Goal: Communication & Community: Participate in discussion

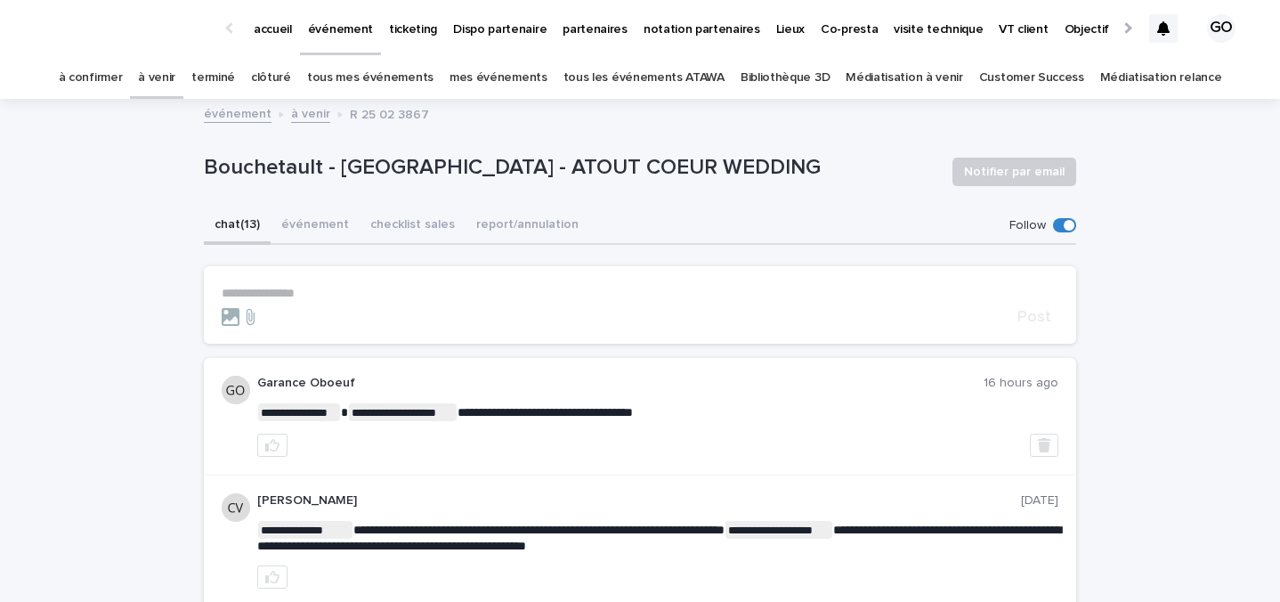
click at [175, 70] on link "à venir" at bounding box center [156, 78] width 37 height 42
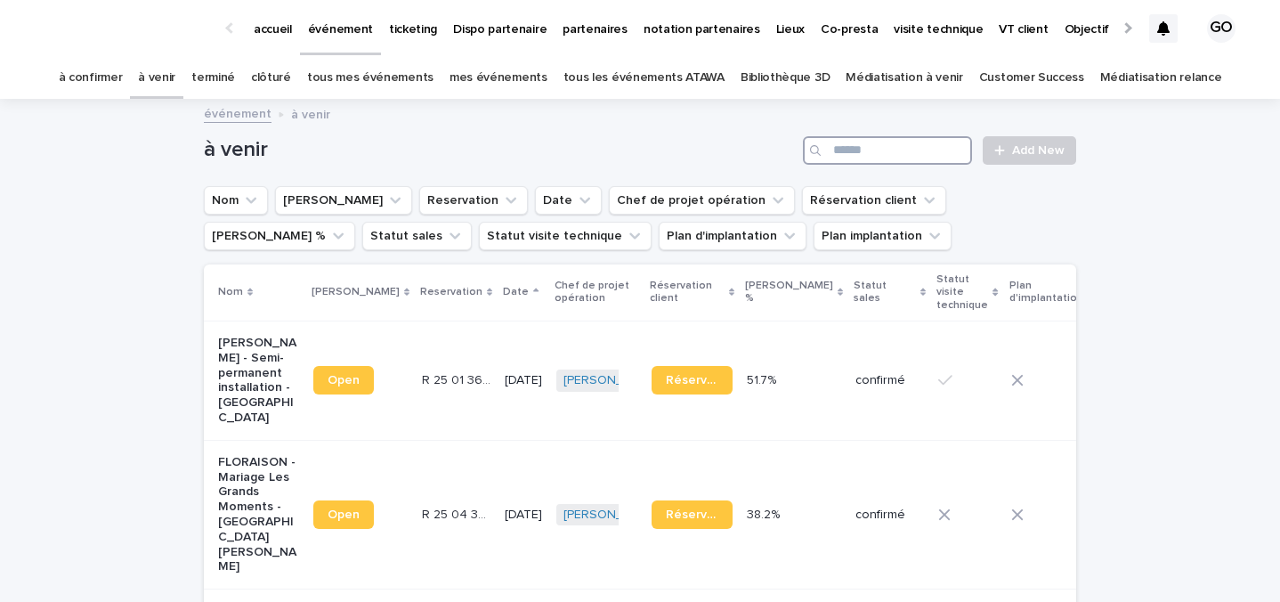
click at [884, 137] on input "Search" at bounding box center [887, 150] width 169 height 28
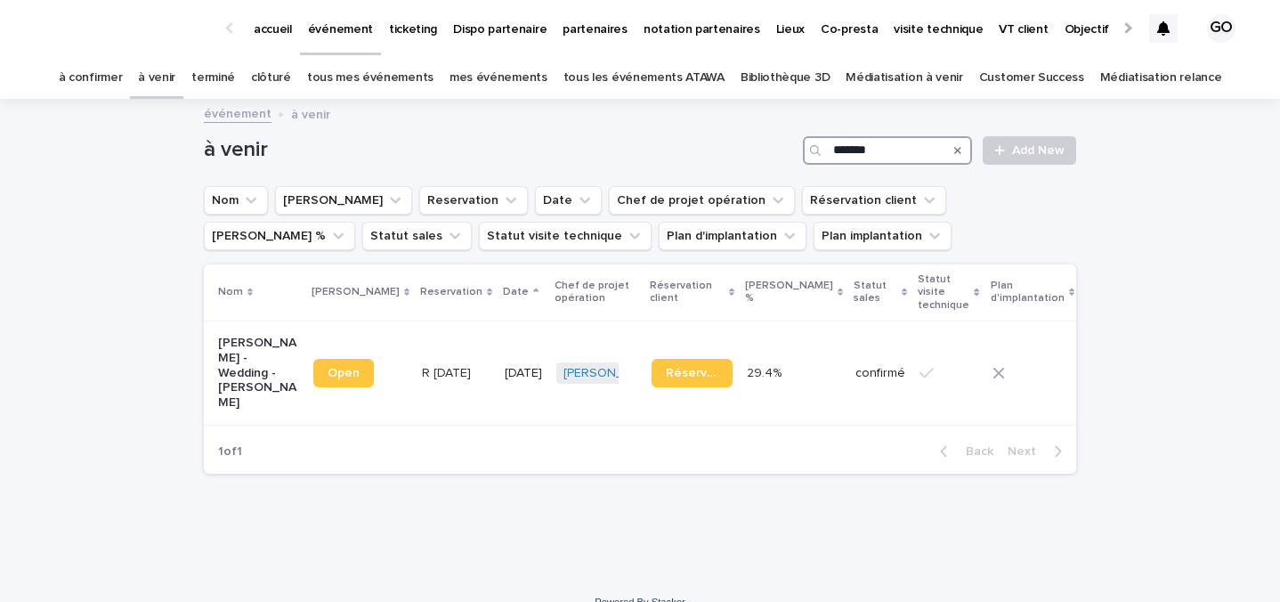
type input "*******"
click at [239, 380] on p "[PERSON_NAME] - Wedding - [PERSON_NAME]" at bounding box center [258, 373] width 81 height 75
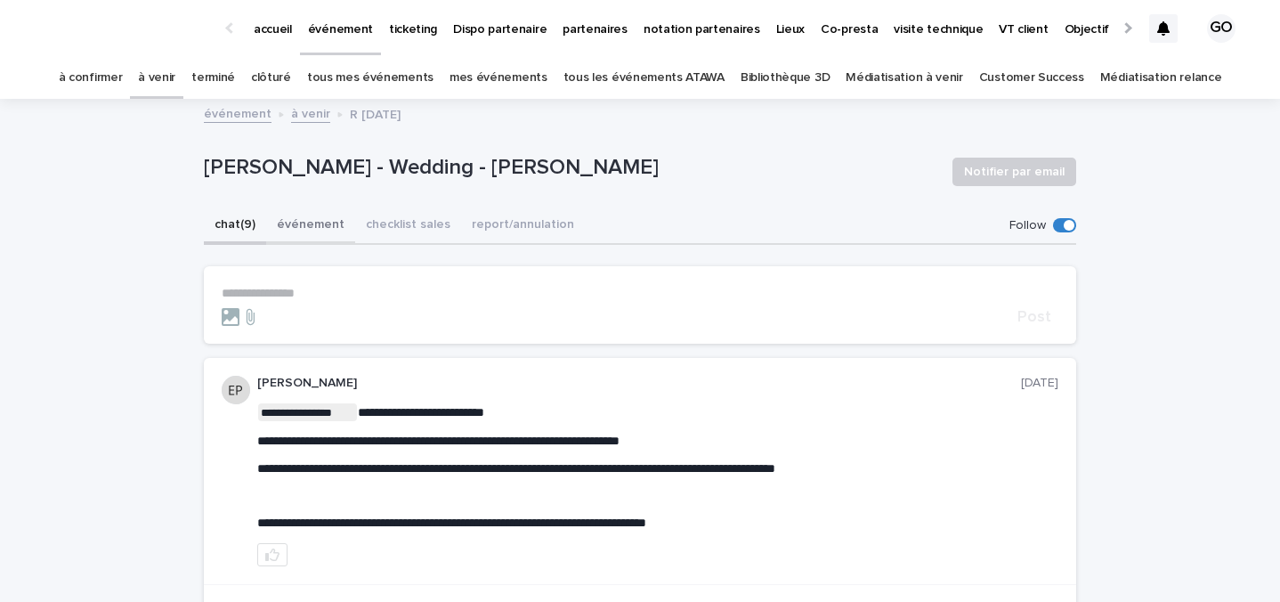
click at [328, 217] on button "événement" at bounding box center [310, 225] width 89 height 37
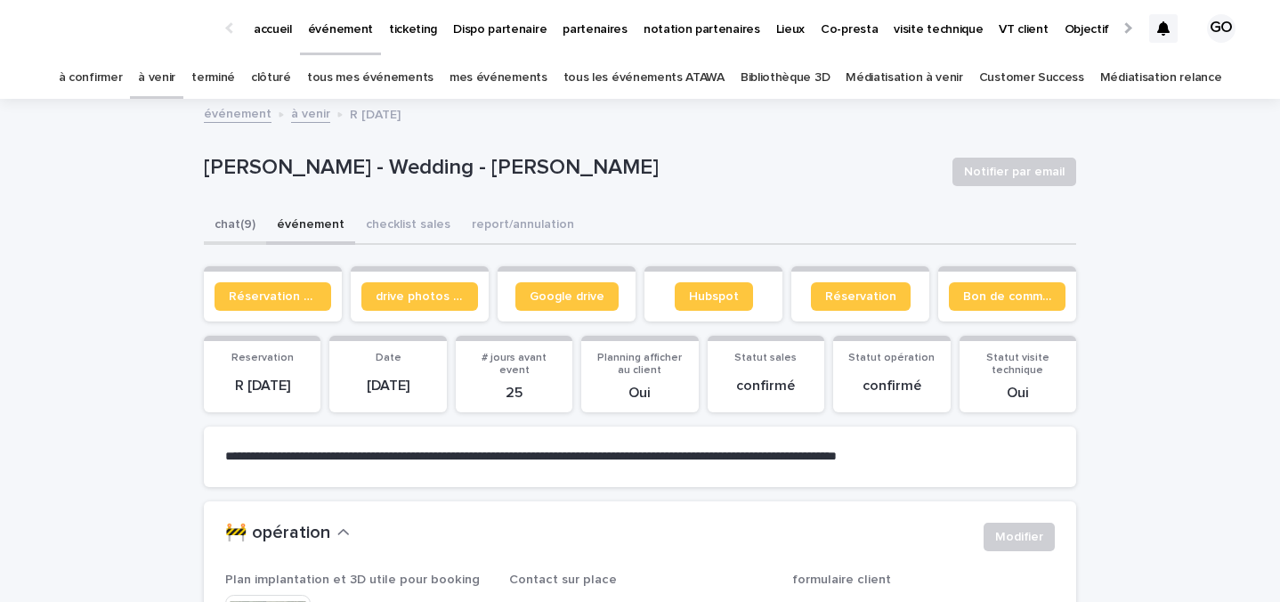
click at [232, 231] on button "chat (9)" at bounding box center [235, 225] width 62 height 37
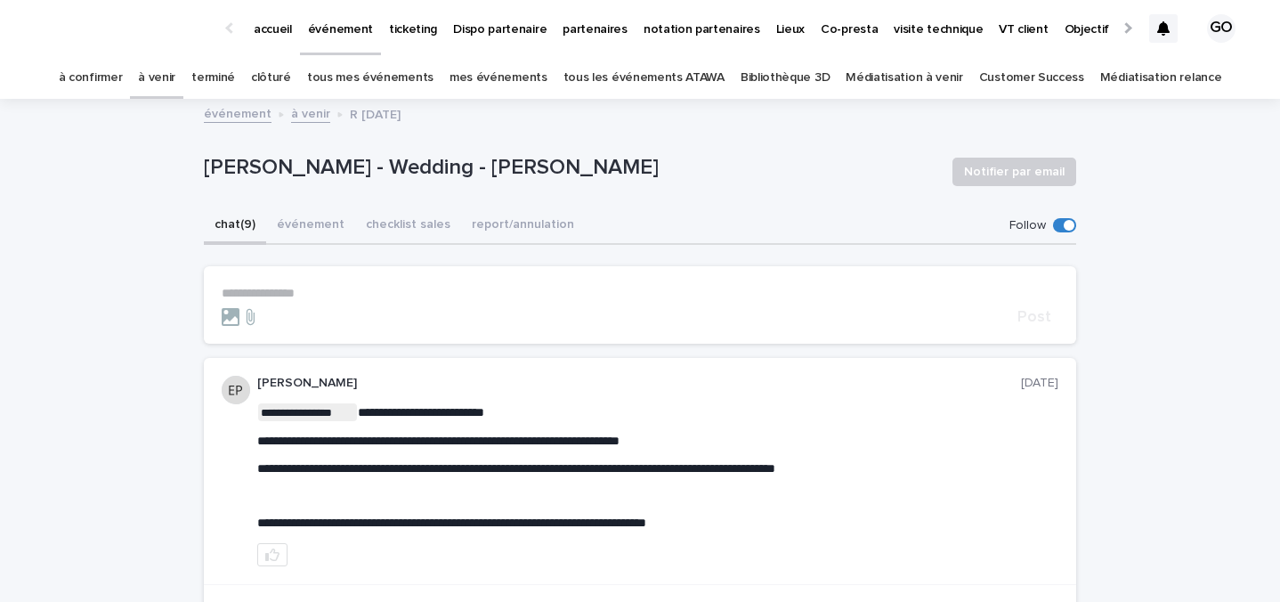
scroll to position [6, 0]
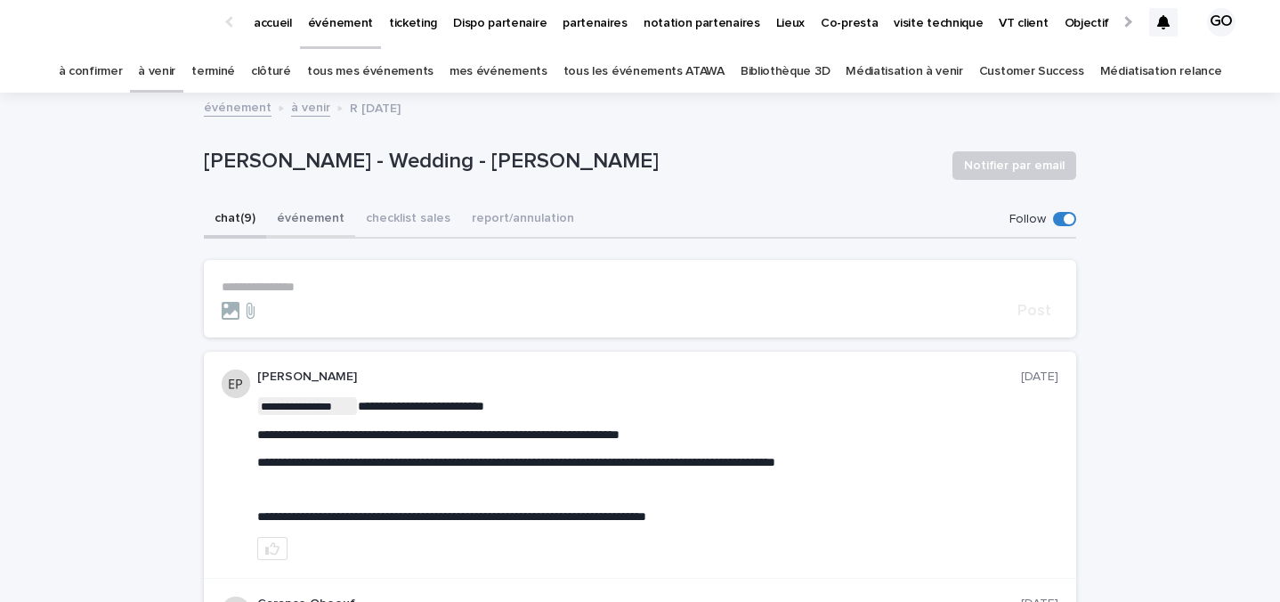
click at [299, 206] on button "événement" at bounding box center [310, 219] width 89 height 37
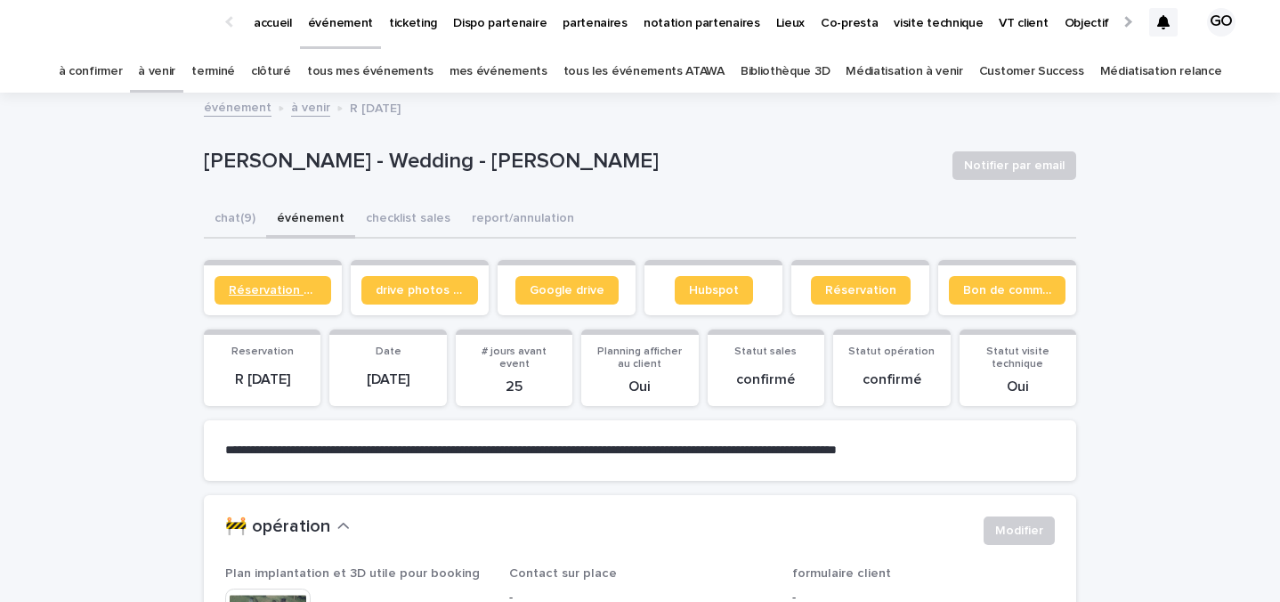
click at [287, 290] on span "Réservation client" at bounding box center [273, 290] width 88 height 12
click at [279, 21] on p "accueil" at bounding box center [273, 12] width 38 height 37
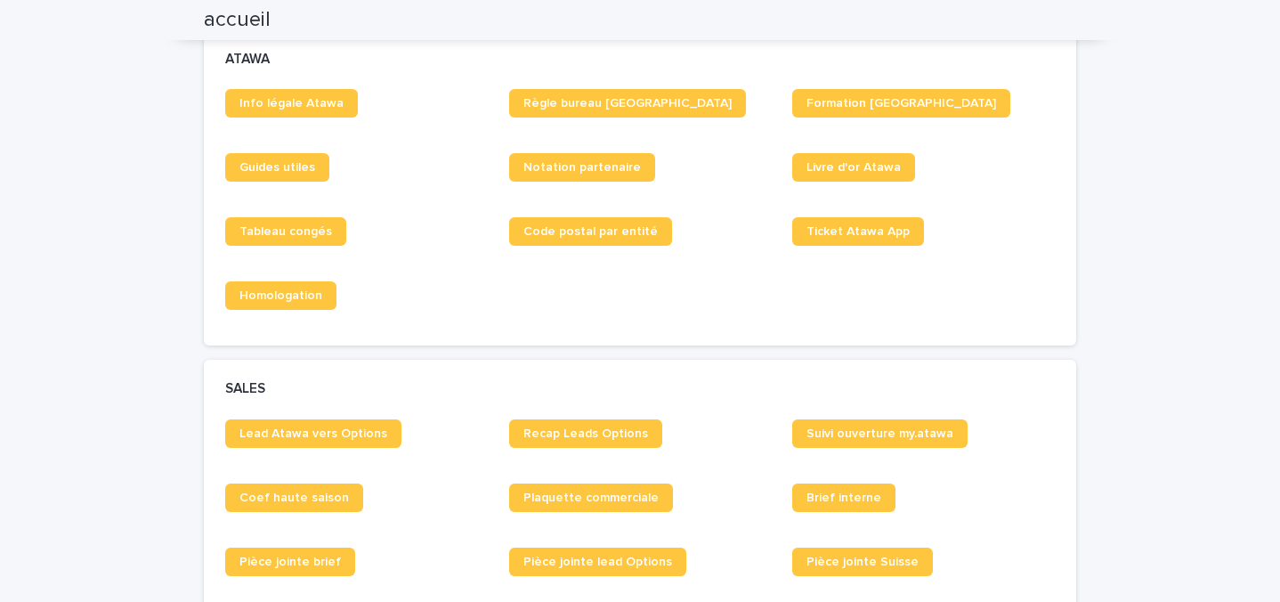
scroll to position [1306, 0]
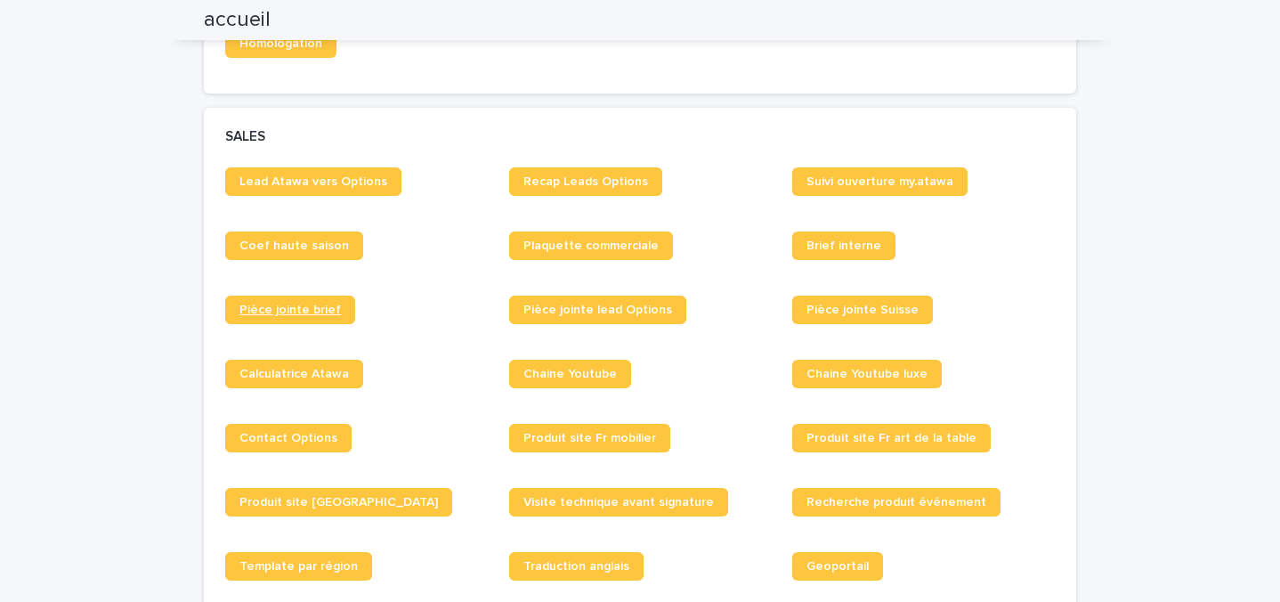
click at [307, 313] on span "Pièce jointe brief" at bounding box center [289, 309] width 101 height 12
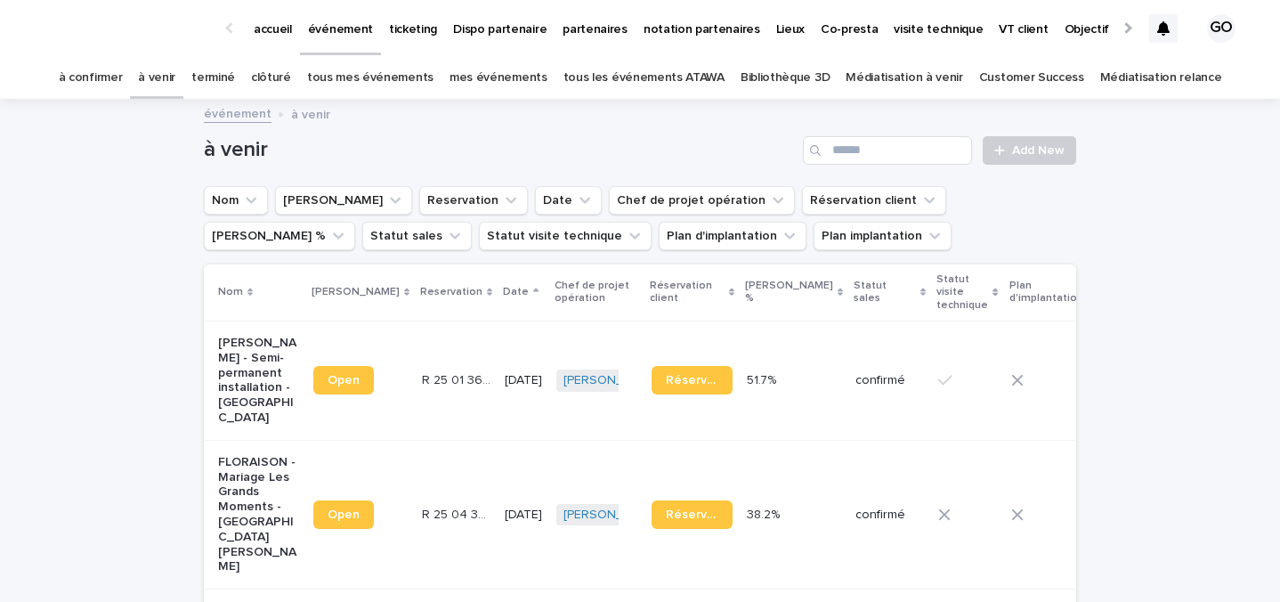
click at [829, 161] on div "Search" at bounding box center [817, 150] width 28 height 28
click at [829, 153] on div "Search" at bounding box center [817, 150] width 28 height 28
click at [858, 146] on input "Search" at bounding box center [887, 150] width 169 height 28
type input "*******"
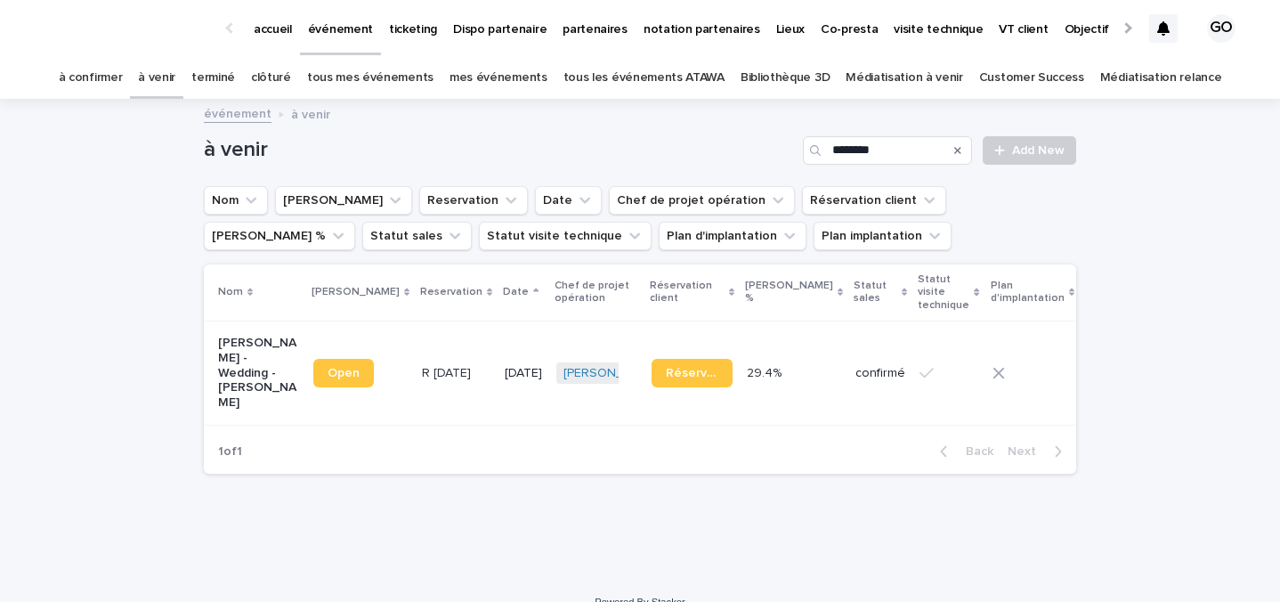
click at [249, 376] on p "[PERSON_NAME] - Wedding - [PERSON_NAME]" at bounding box center [258, 373] width 81 height 75
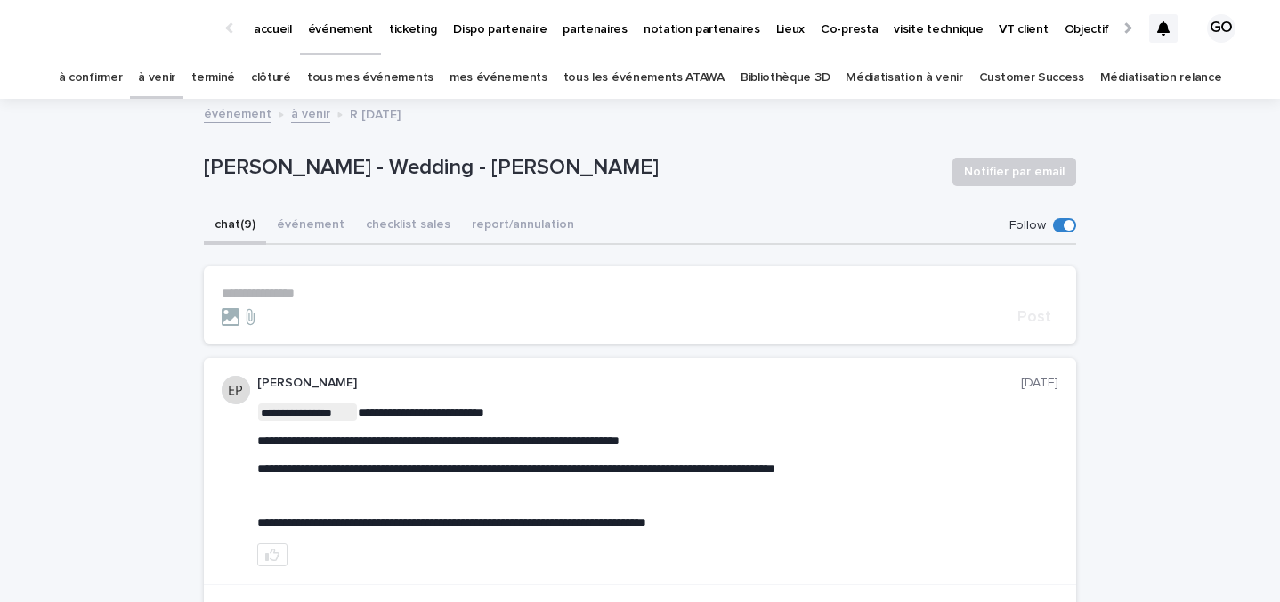
click at [325, 297] on p "**********" at bounding box center [640, 293] width 837 height 15
click at [277, 284] on section "**********" at bounding box center [640, 304] width 872 height 77
click at [255, 289] on p "**********" at bounding box center [640, 293] width 837 height 15
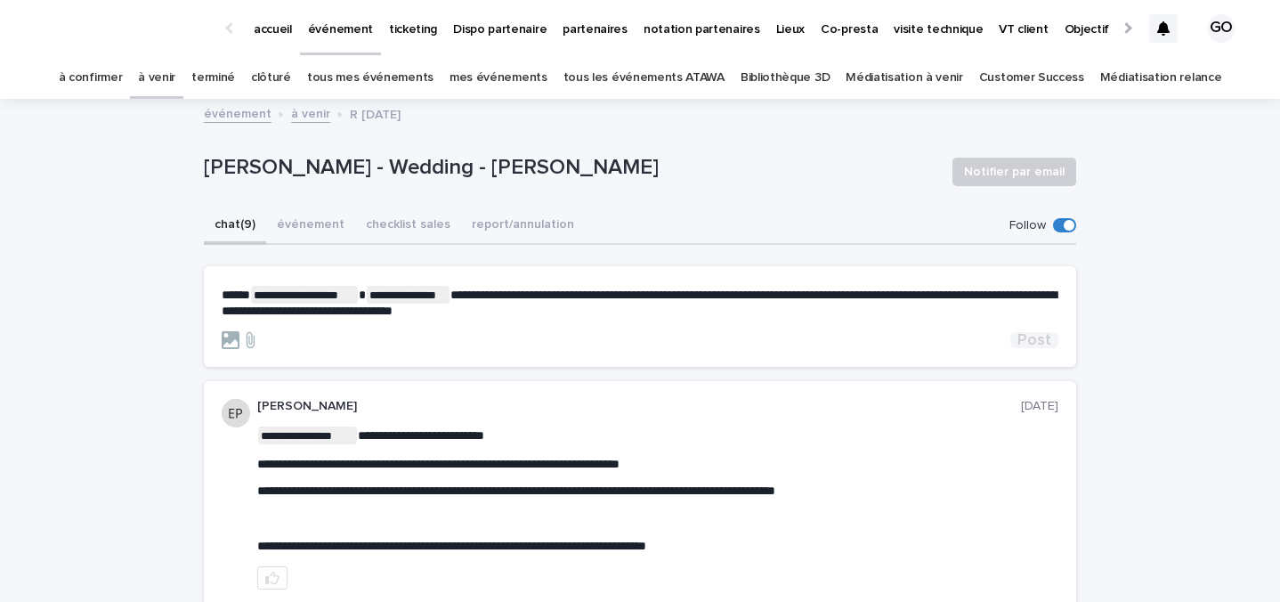
click at [1050, 338] on span "Post" at bounding box center [1034, 340] width 34 height 16
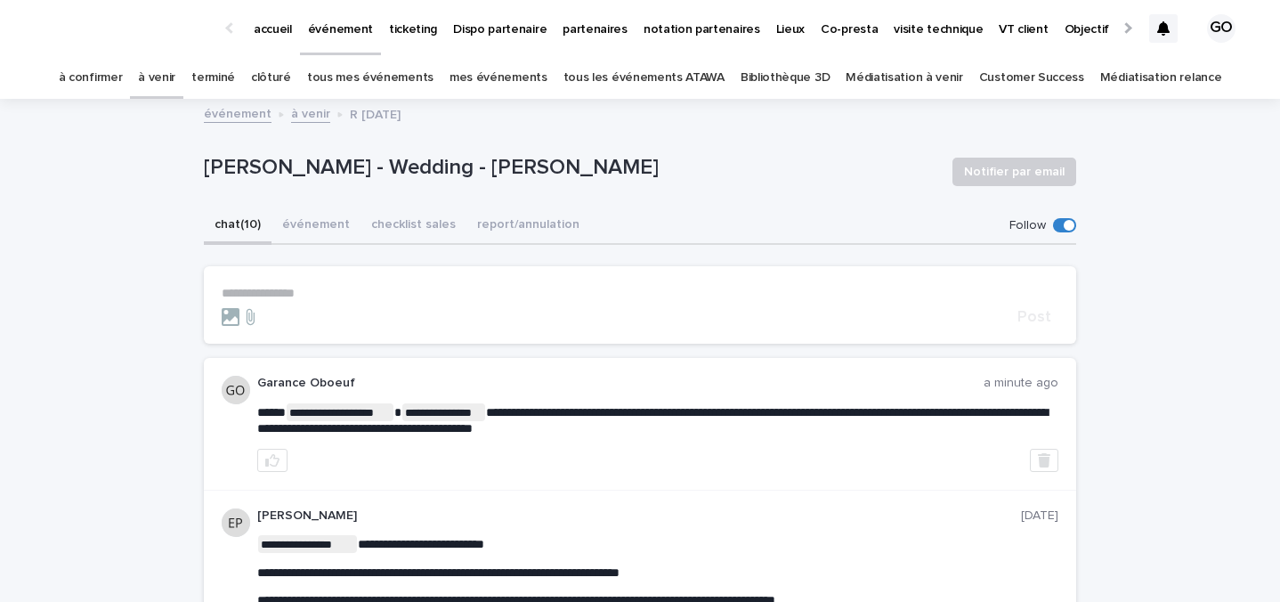
click at [175, 79] on link "à venir" at bounding box center [156, 78] width 37 height 42
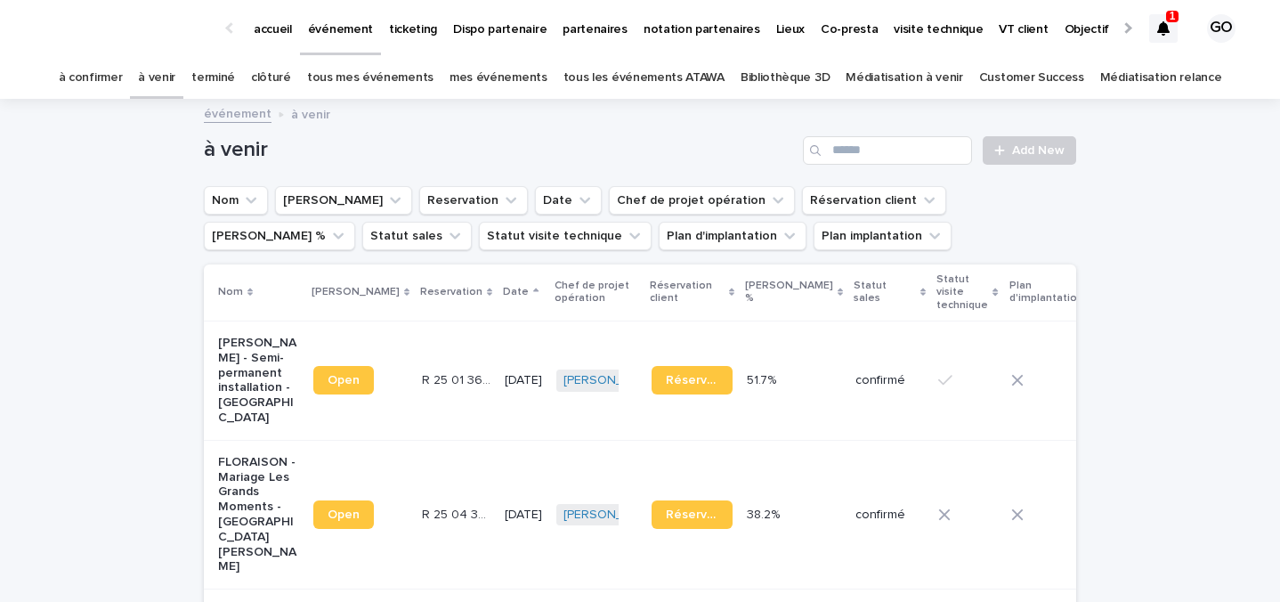
click at [1167, 27] on icon at bounding box center [1163, 28] width 12 height 14
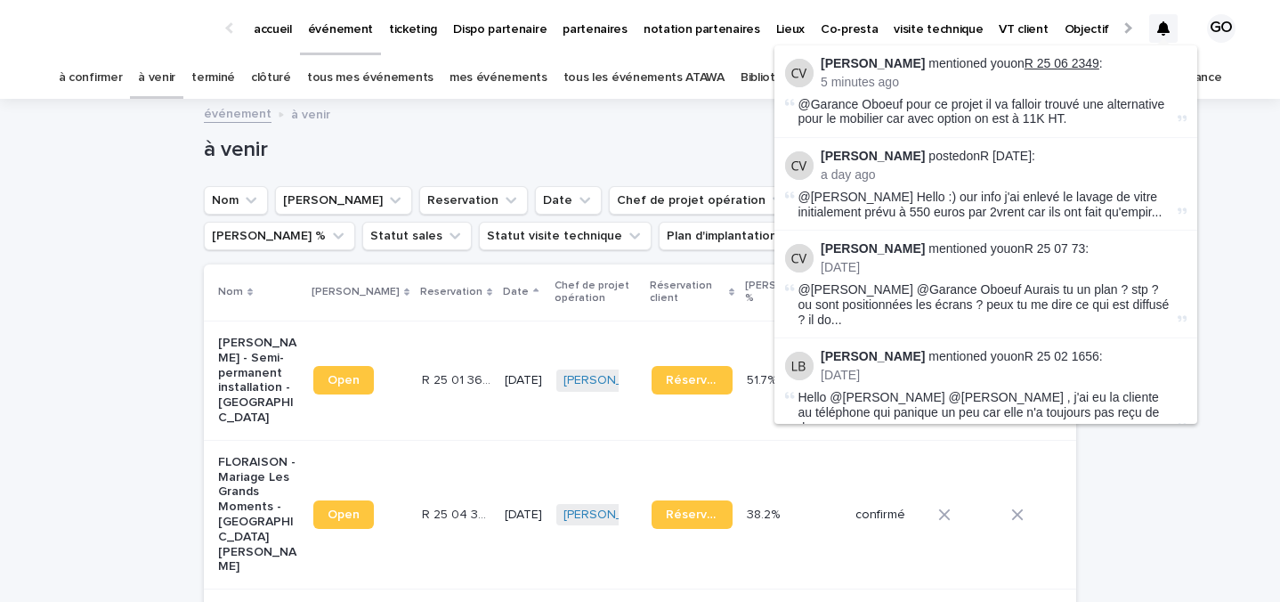
click at [1058, 60] on link "R 25 06 2349" at bounding box center [1061, 63] width 75 height 14
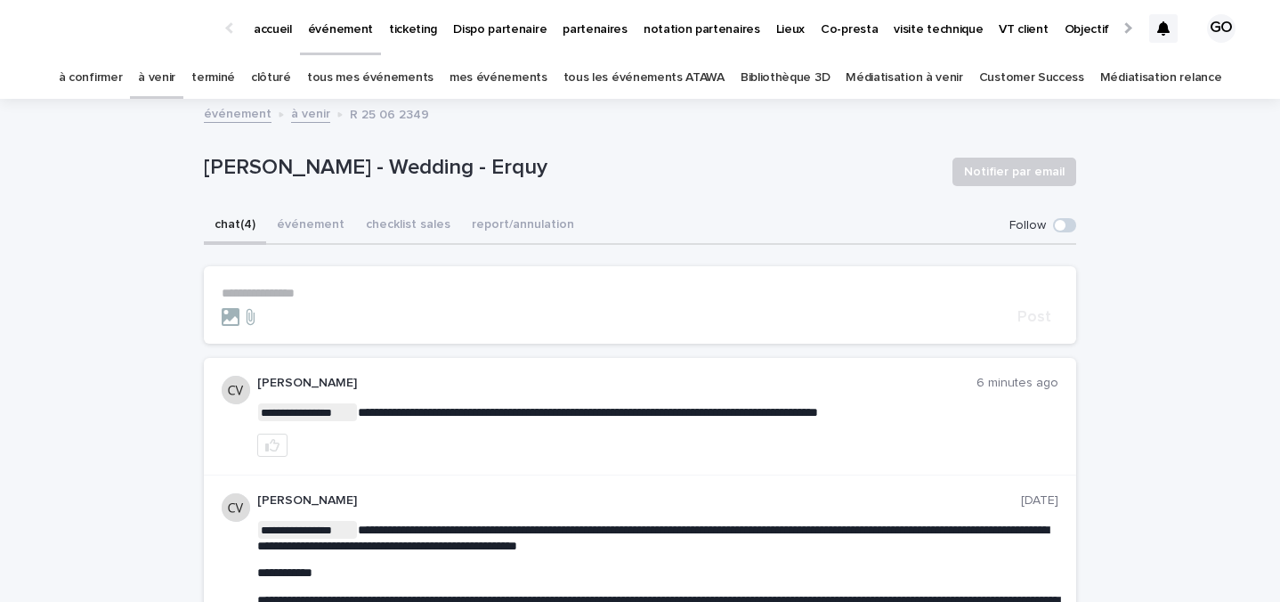
click at [161, 77] on div "à venir" at bounding box center [156, 78] width 53 height 42
click at [173, 77] on link "à venir" at bounding box center [156, 78] width 37 height 42
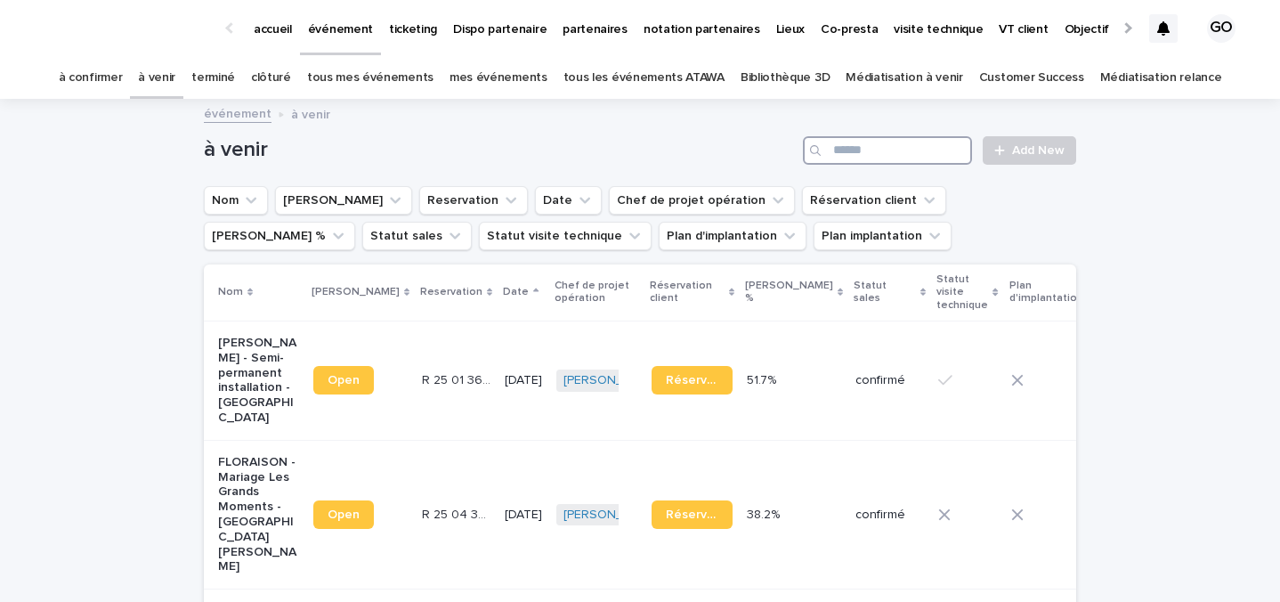
click at [893, 138] on input "Search" at bounding box center [887, 150] width 169 height 28
type input "*"
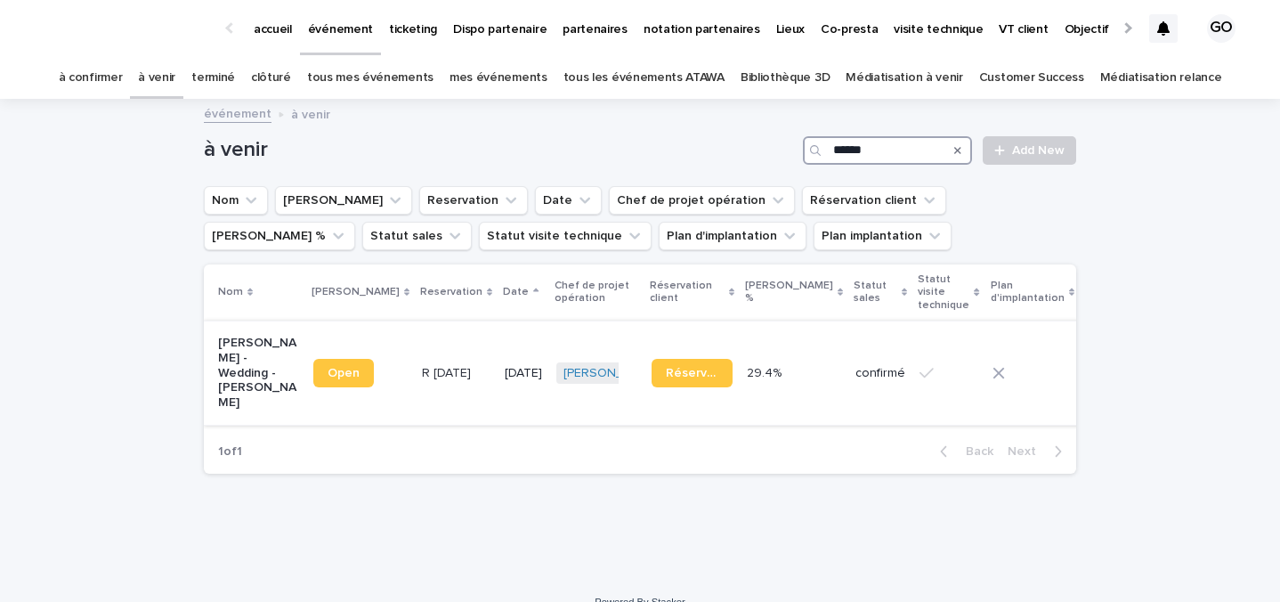
type input "******"
click at [248, 365] on p "[PERSON_NAME] - Wedding - [PERSON_NAME]" at bounding box center [258, 373] width 81 height 75
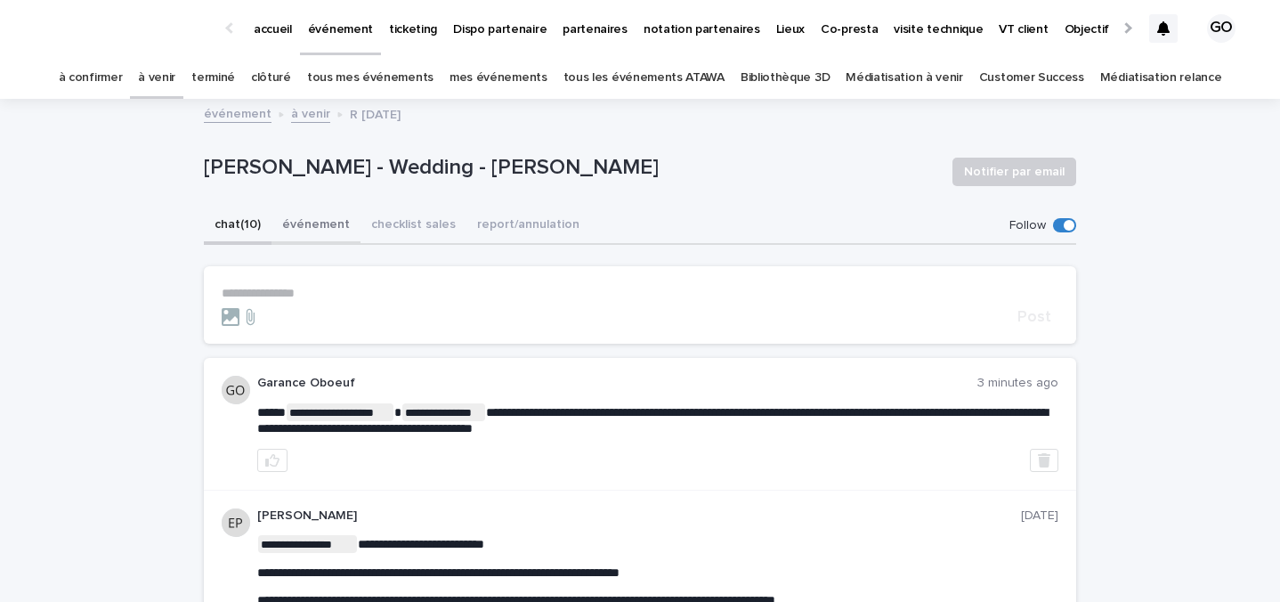
click at [319, 230] on button "événement" at bounding box center [315, 225] width 89 height 37
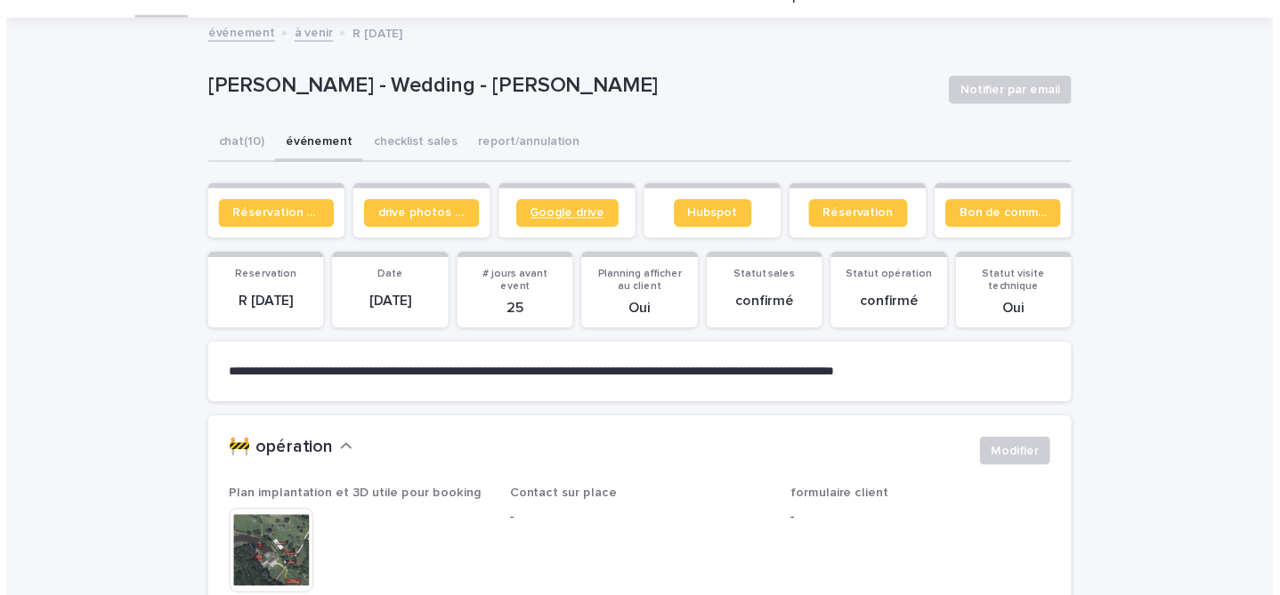
scroll to position [77, 0]
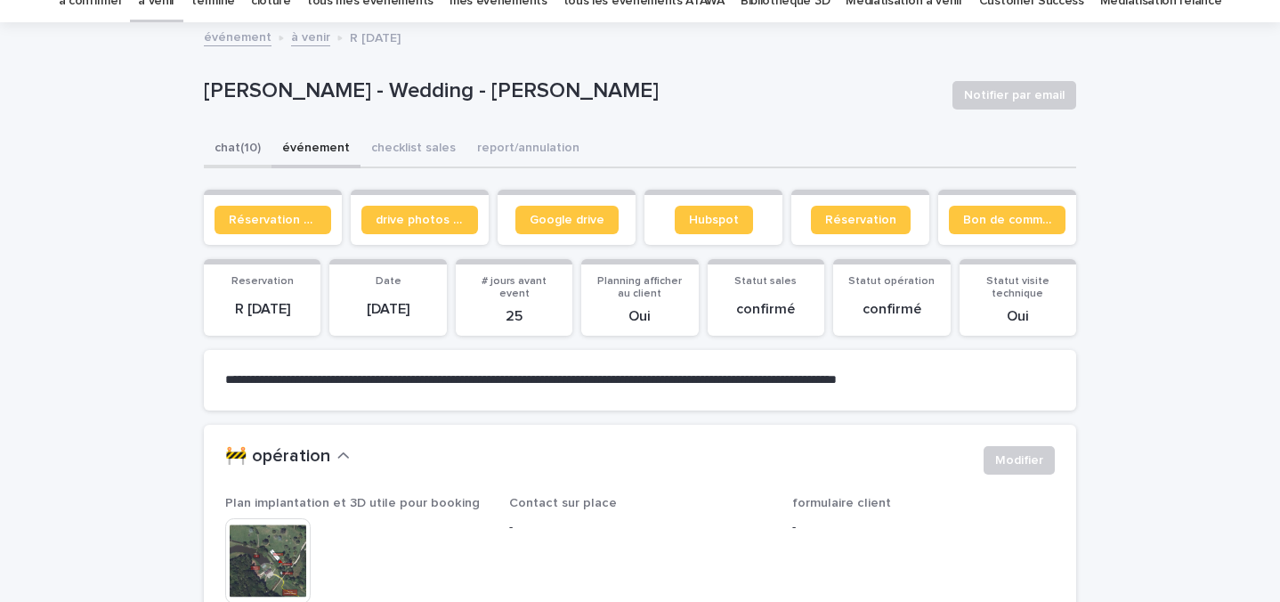
click at [256, 146] on button "chat (10)" at bounding box center [238, 149] width 68 height 37
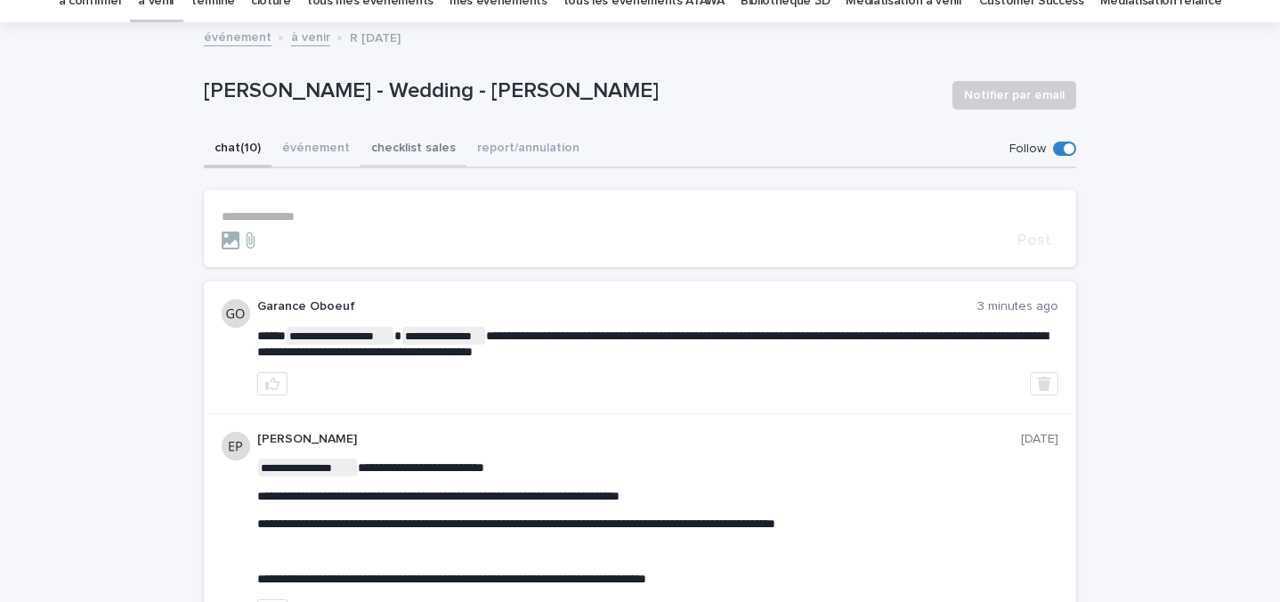
click at [407, 145] on button "checklist sales" at bounding box center [413, 149] width 106 height 37
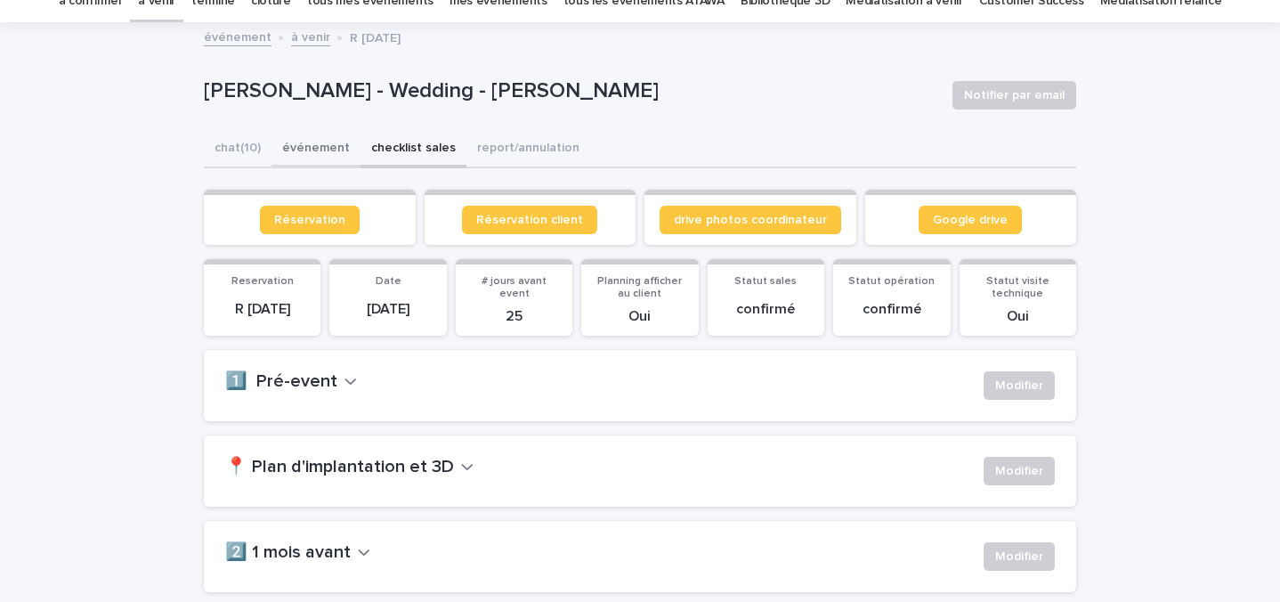
click at [336, 166] on button "événement" at bounding box center [315, 149] width 89 height 37
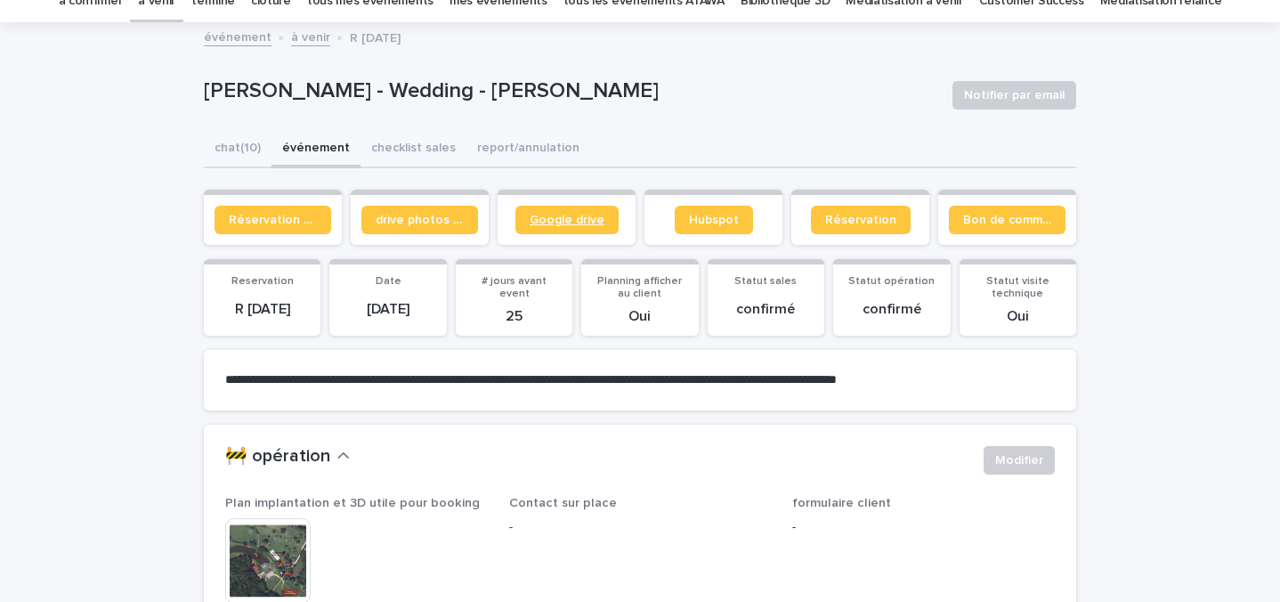
click at [527, 225] on link "Google drive" at bounding box center [566, 220] width 103 height 28
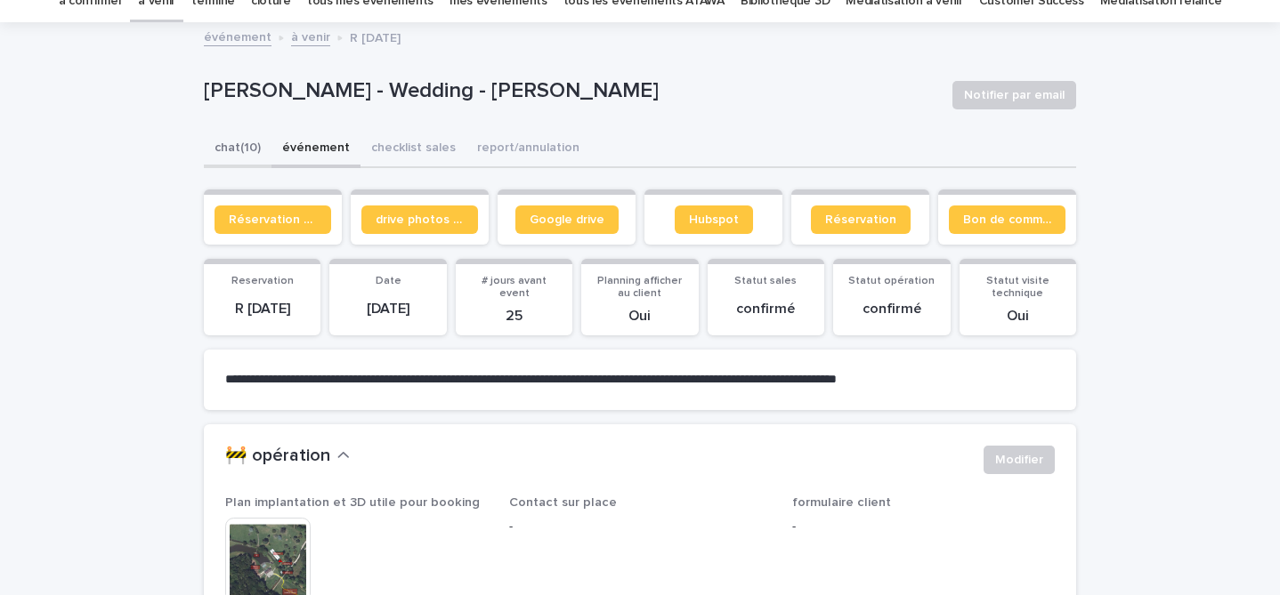
click at [240, 158] on button "chat (10)" at bounding box center [238, 149] width 68 height 37
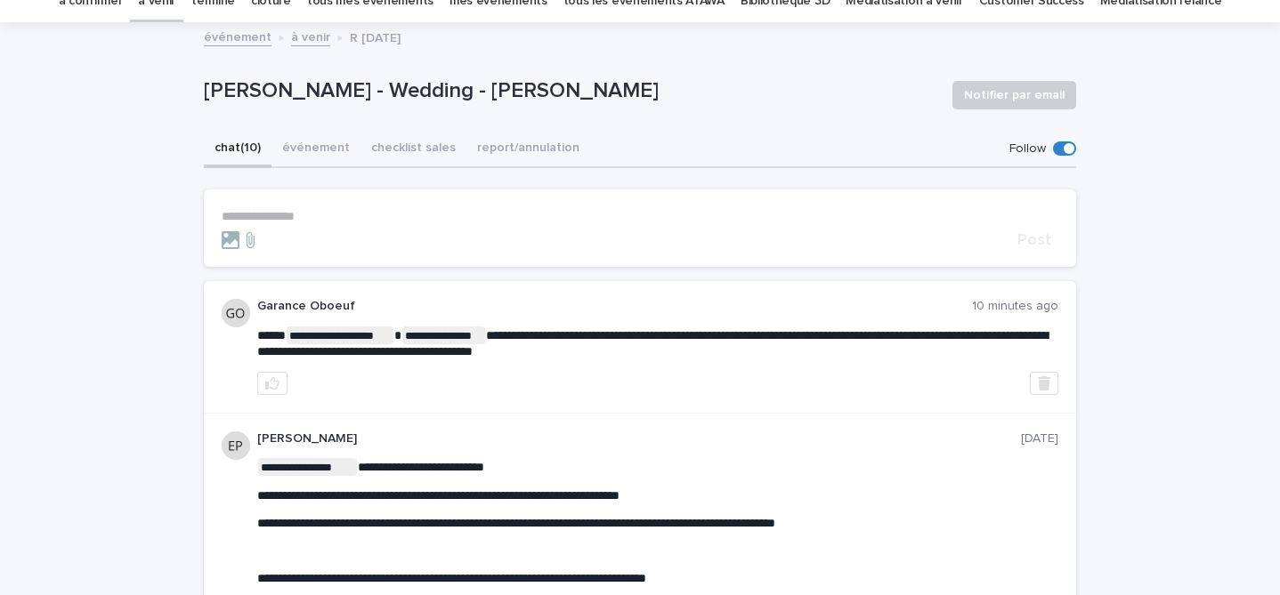
click at [336, 209] on p "**********" at bounding box center [640, 216] width 837 height 15
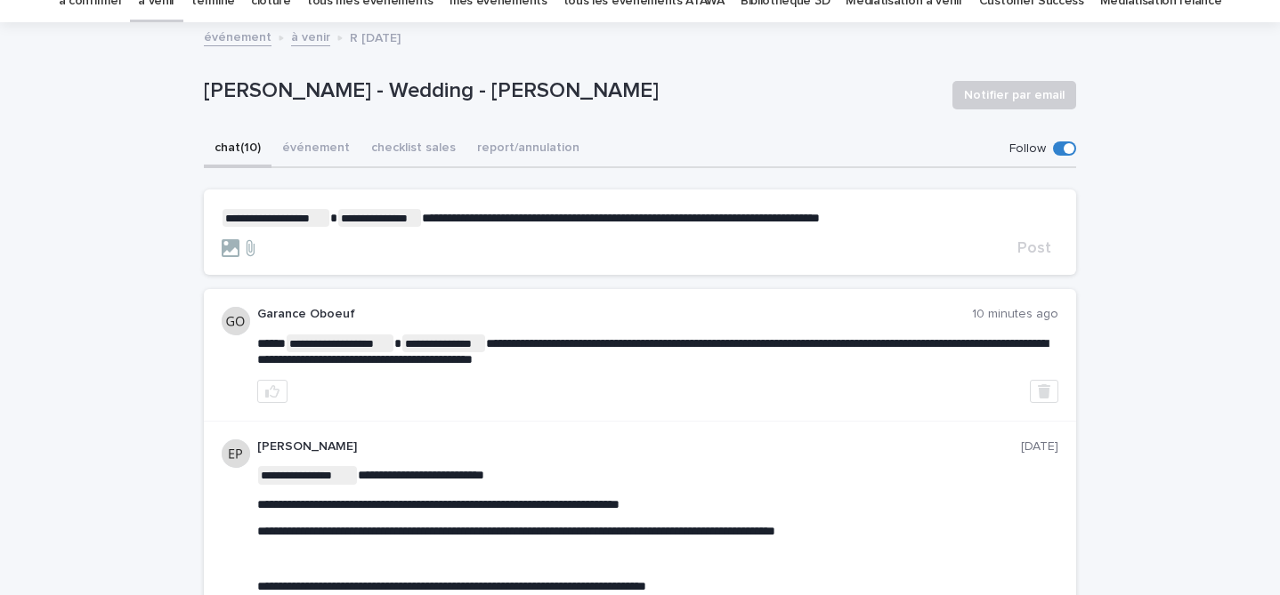
click at [1038, 256] on div "Post" at bounding box center [640, 248] width 837 height 18
click at [1036, 245] on span "Post" at bounding box center [1034, 248] width 34 height 16
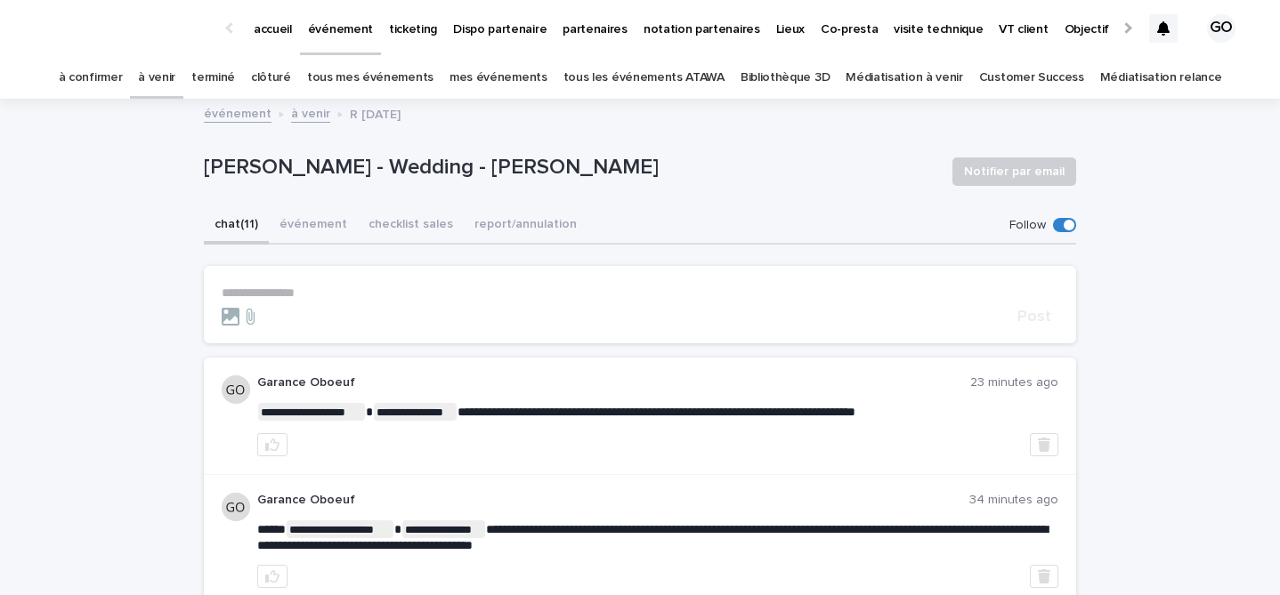
click at [273, 40] on link "accueil" at bounding box center [273, 27] width 54 height 55
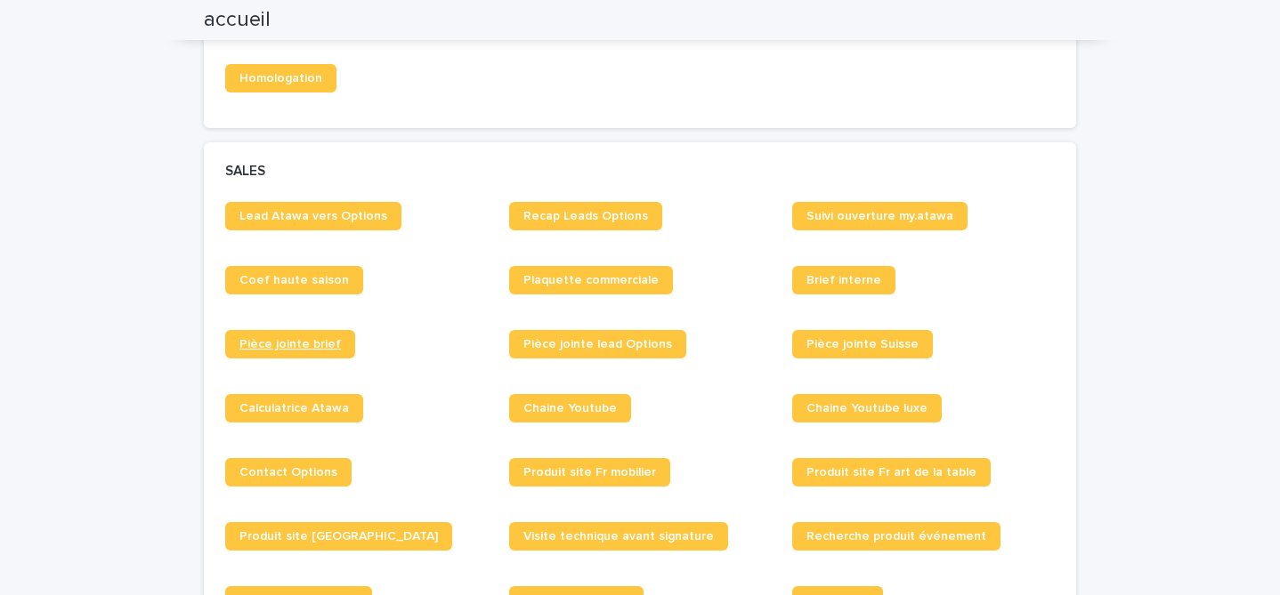
scroll to position [1276, 0]
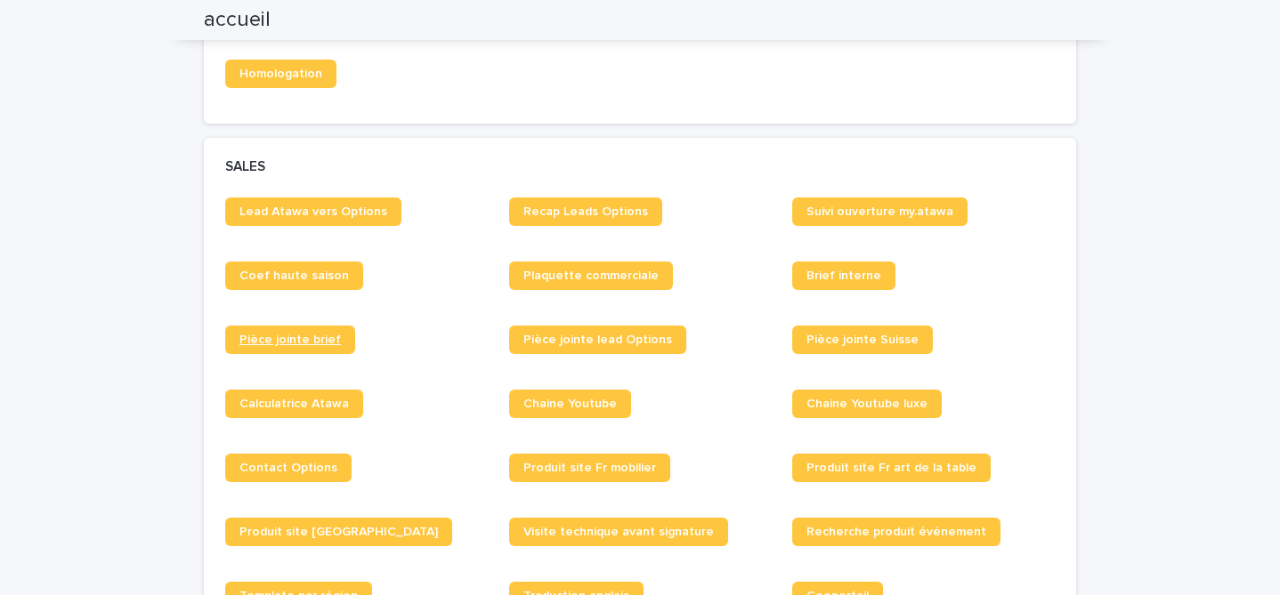
click at [281, 350] on link "Pièce jointe brief" at bounding box center [290, 340] width 130 height 28
